Goal: Information Seeking & Learning: Learn about a topic

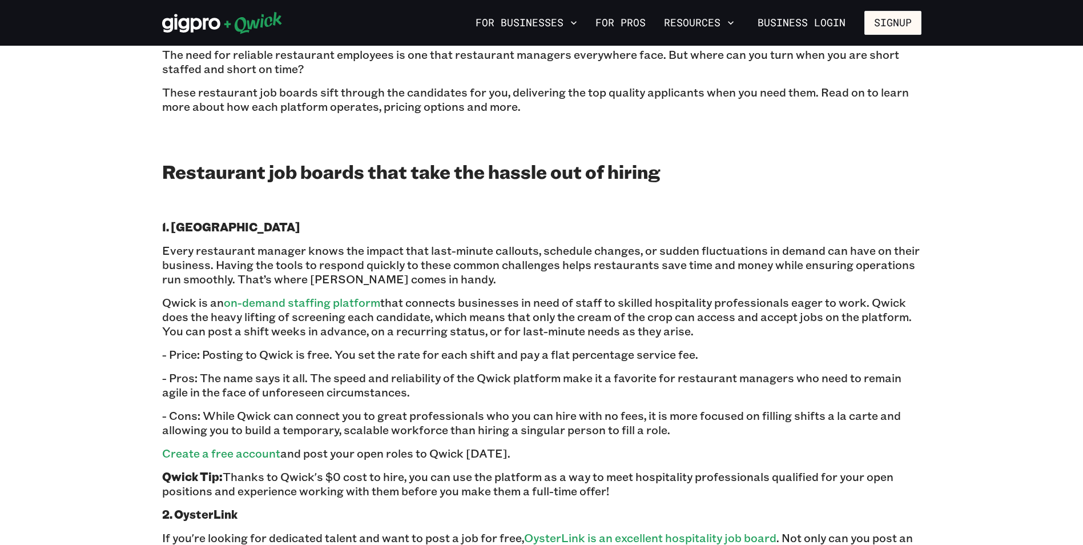
scroll to position [514, 0]
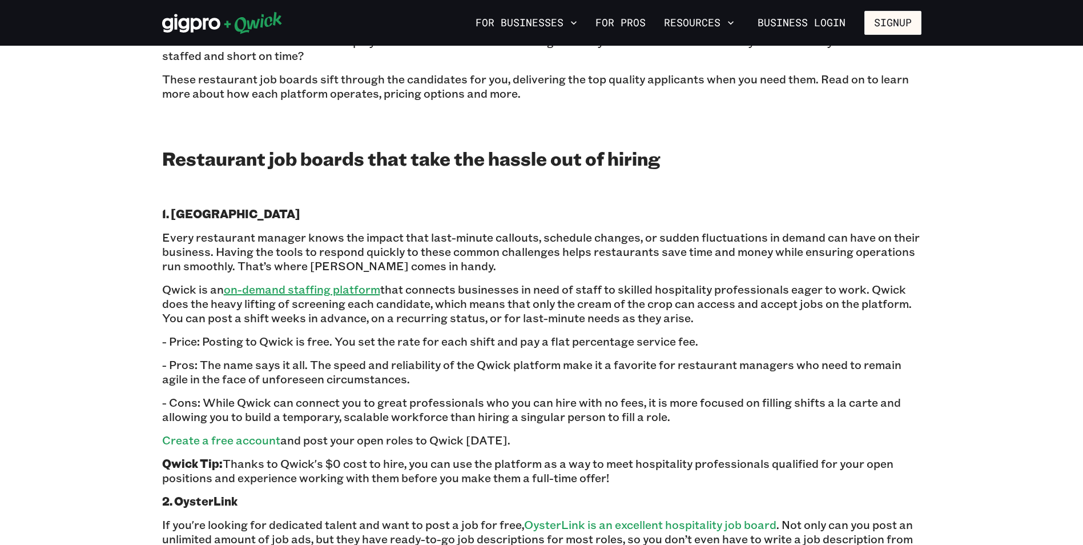
click at [256, 290] on link "on-demand staffing platform" at bounding box center [302, 288] width 156 height 15
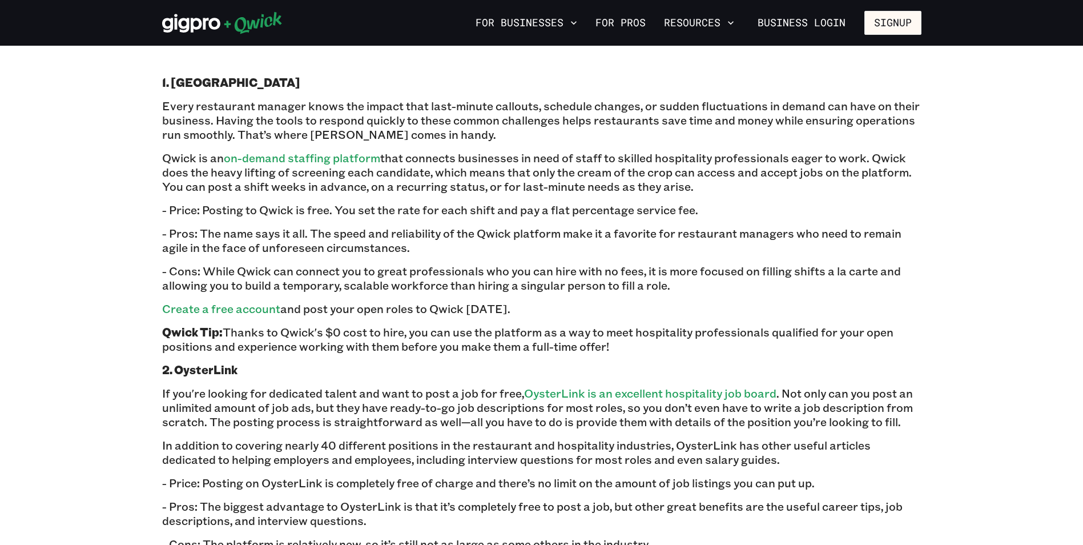
scroll to position [742, 0]
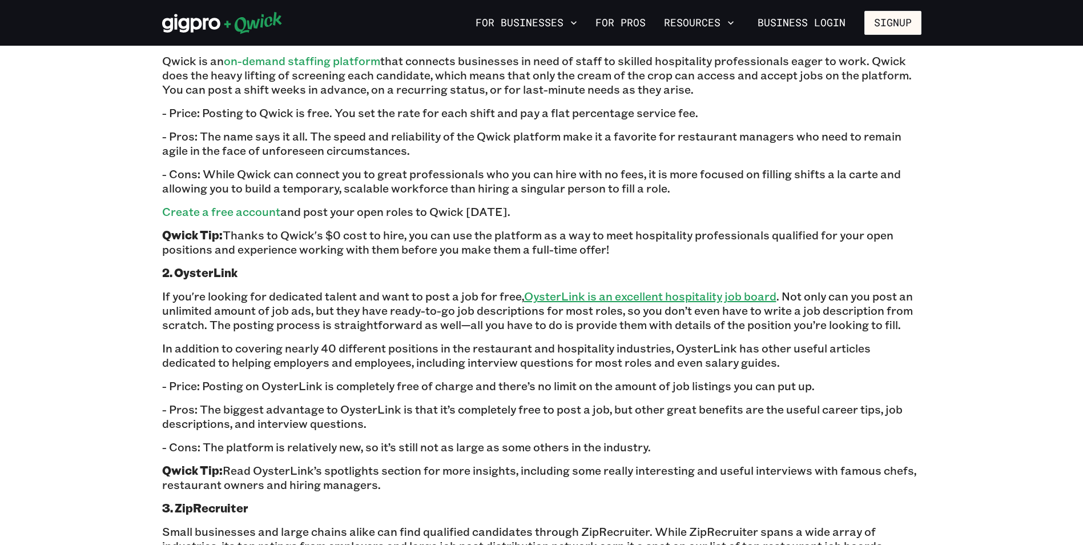
click at [626, 300] on link "OysterLink is an excellent hospitality job board" at bounding box center [650, 295] width 252 height 15
